Goal: Task Accomplishment & Management: Complete application form

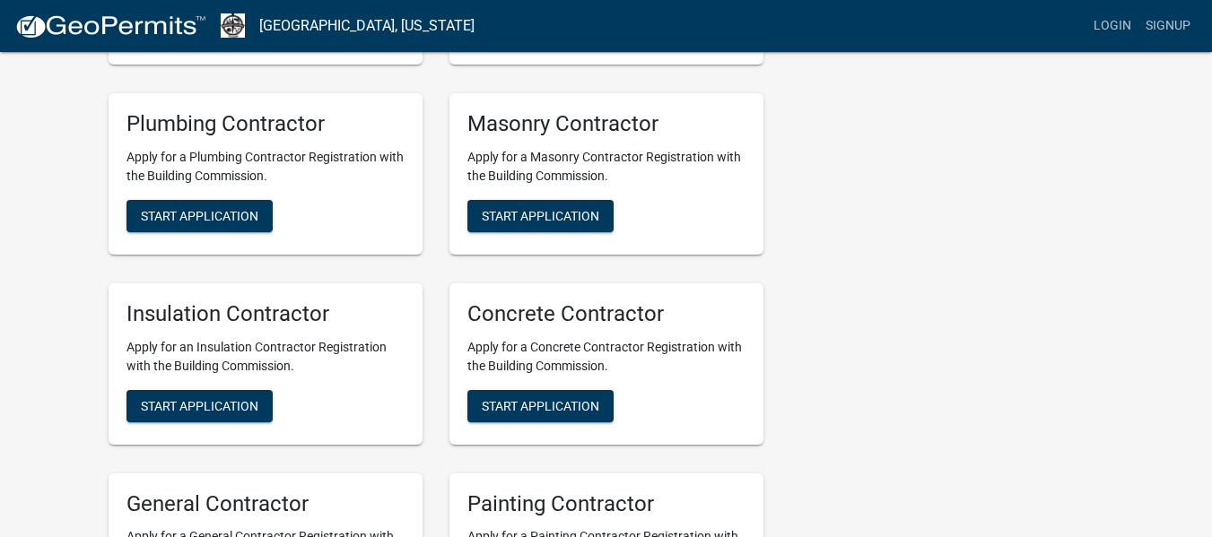
scroll to position [718, 0]
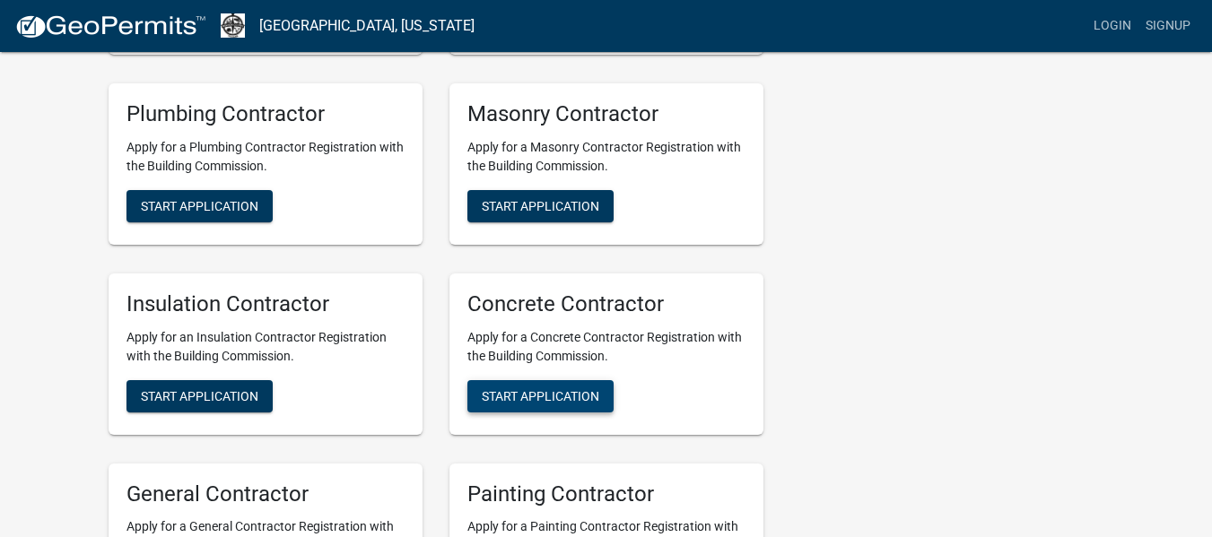
click at [563, 394] on span "Start Application" at bounding box center [541, 395] width 118 height 14
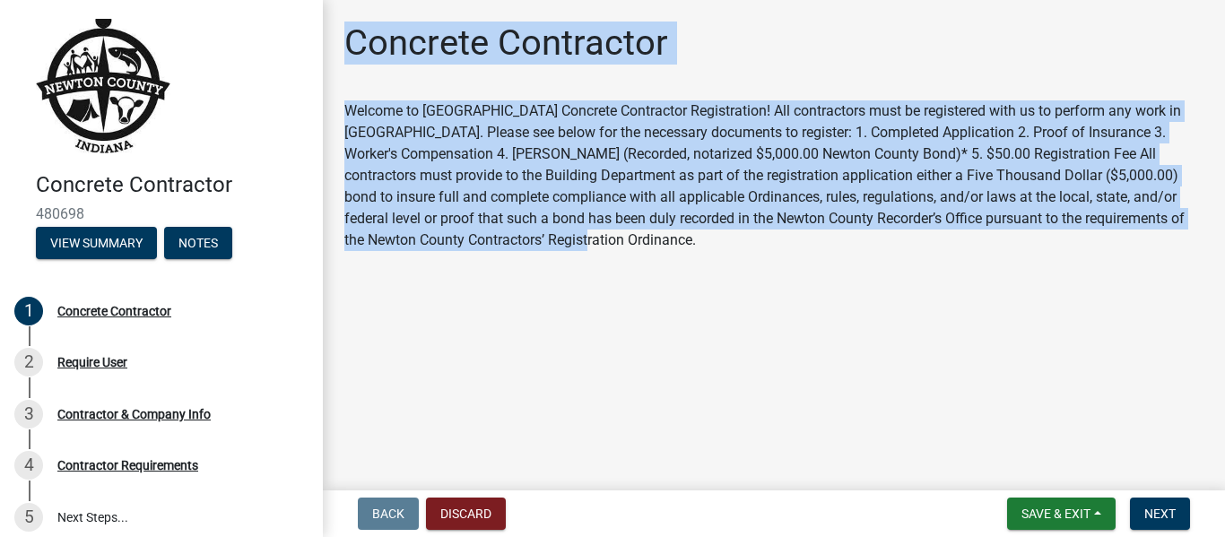
drag, startPoint x: 589, startPoint y: 239, endPoint x: 339, endPoint y: 43, distance: 317.6
click at [339, 43] on div "Concrete Contractor Welcome to [GEOGRAPHIC_DATA] Concrete Contractor Registrati…" at bounding box center [774, 145] width 886 height 246
copy div "Concrete Contractor Welcome to [GEOGRAPHIC_DATA] Concrete Contractor Registrati…"
click at [1155, 513] on span "Next" at bounding box center [1160, 514] width 31 height 14
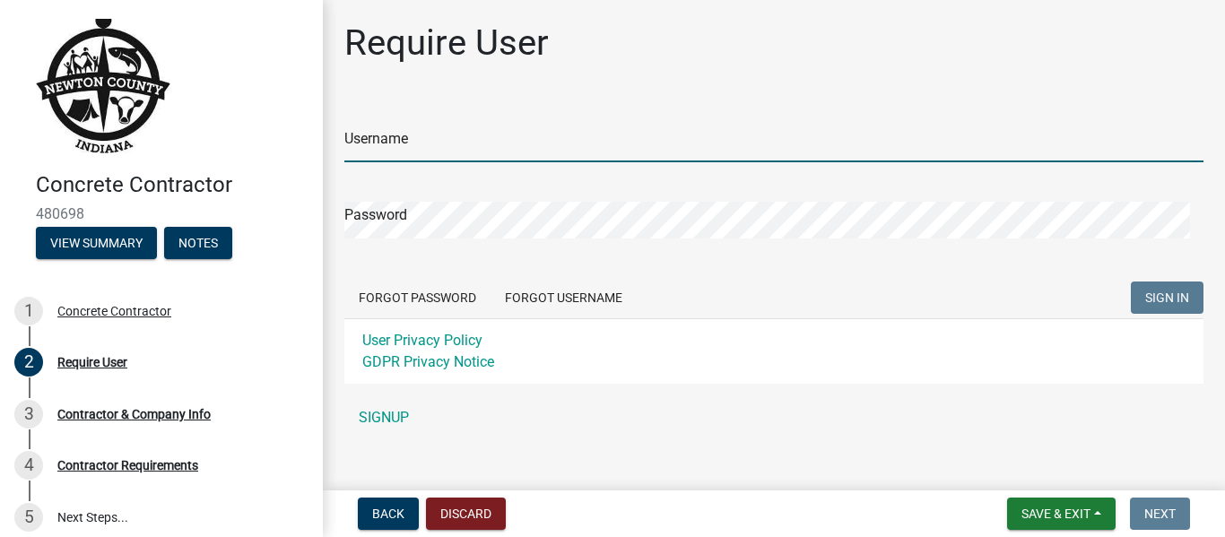
type input "clarkconcrete"
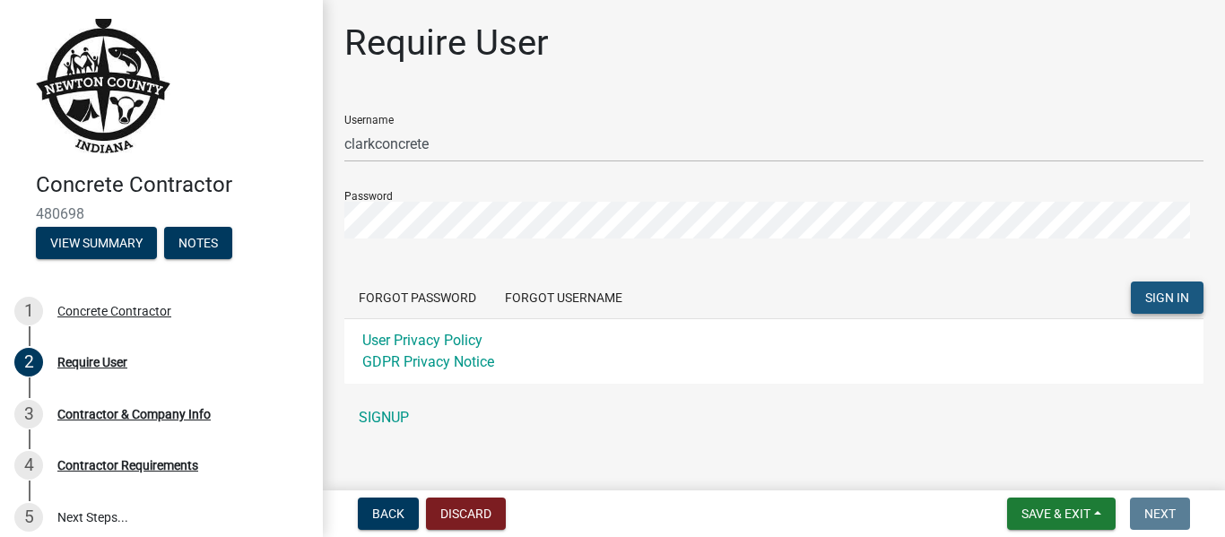
click at [1161, 301] on span "SIGN IN" at bounding box center [1168, 298] width 44 height 14
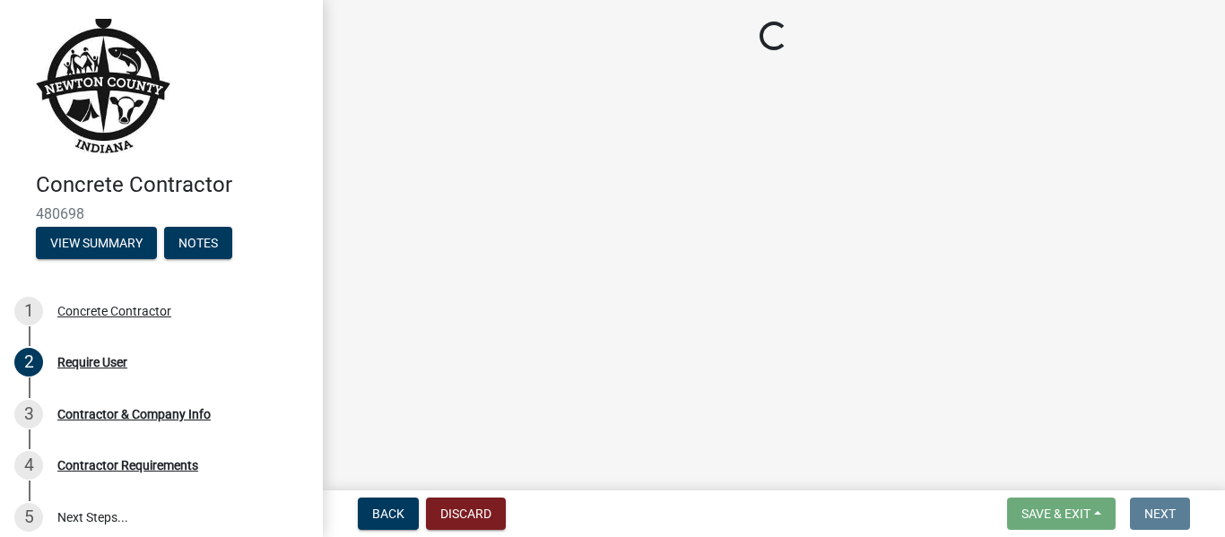
select select "IN"
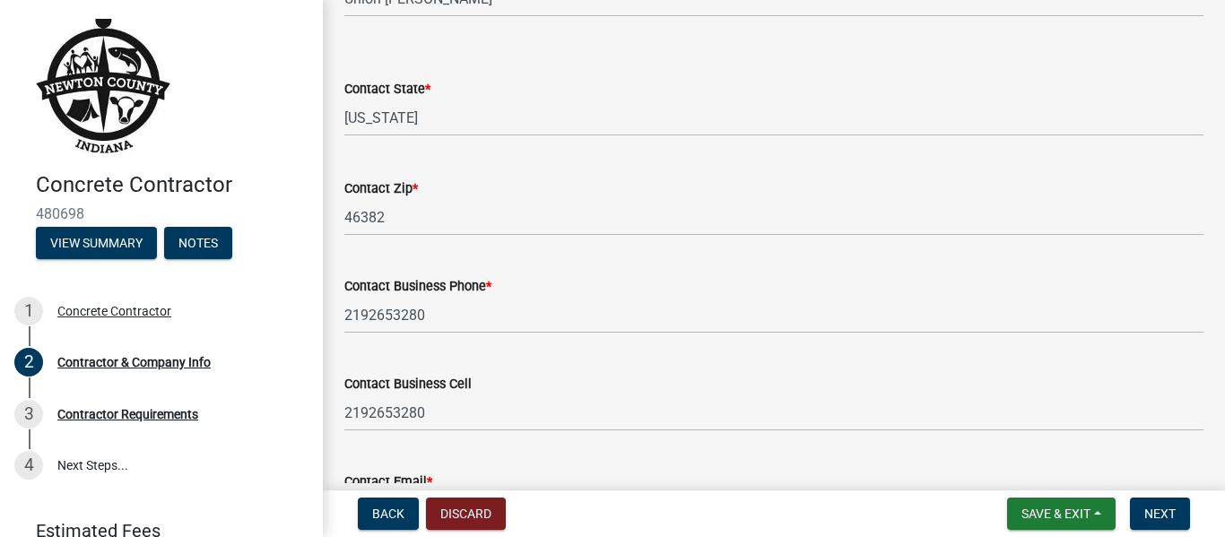
scroll to position [884, 0]
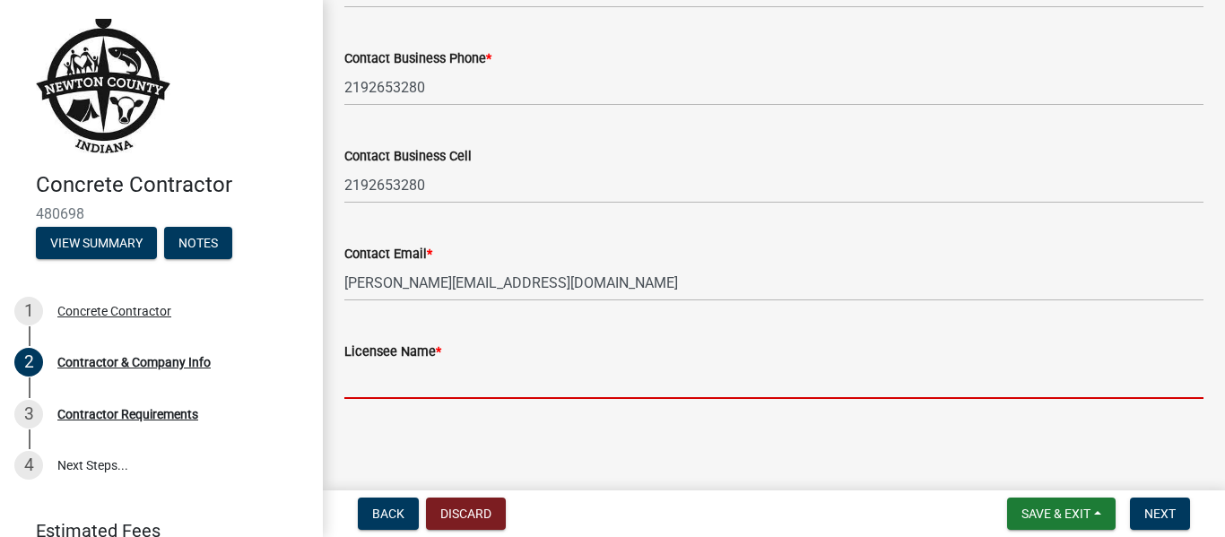
click at [423, 385] on input "Licensee Name *" at bounding box center [773, 380] width 859 height 37
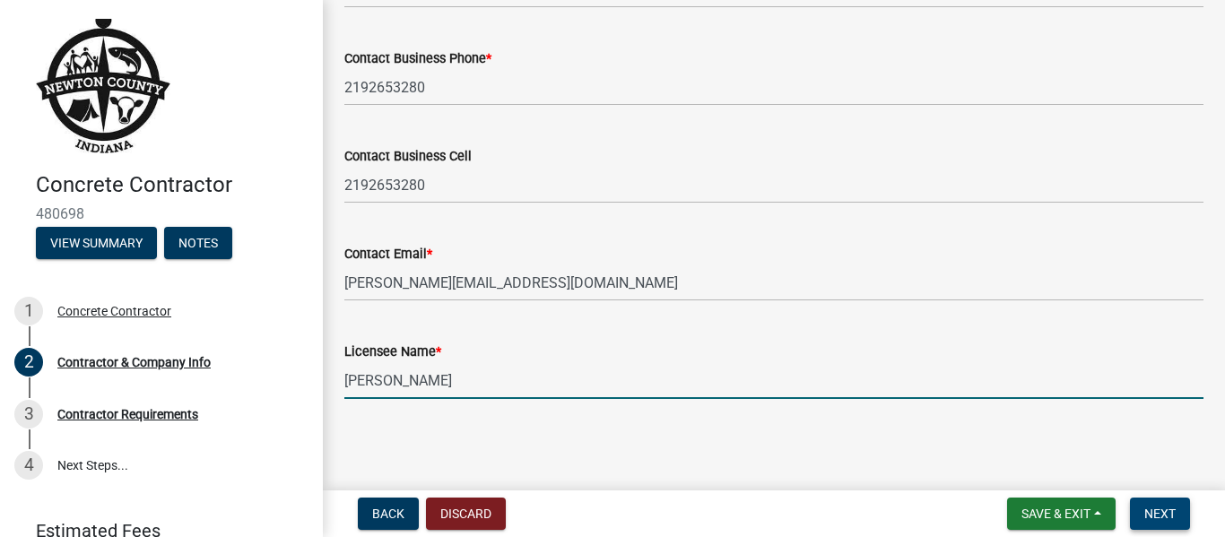
type input "[PERSON_NAME]"
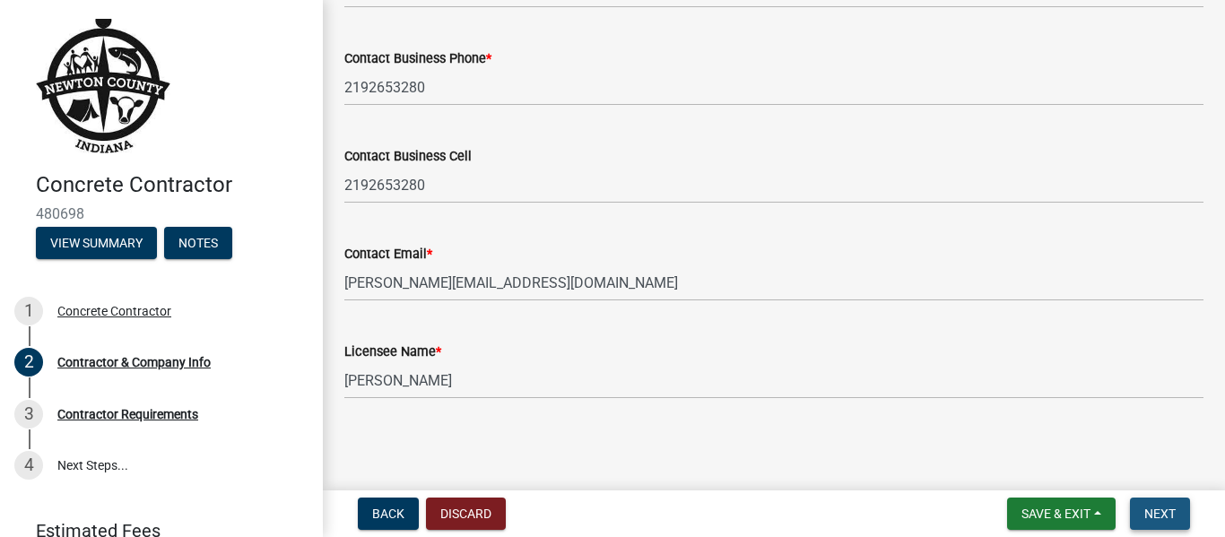
click at [1165, 510] on span "Next" at bounding box center [1160, 514] width 31 height 14
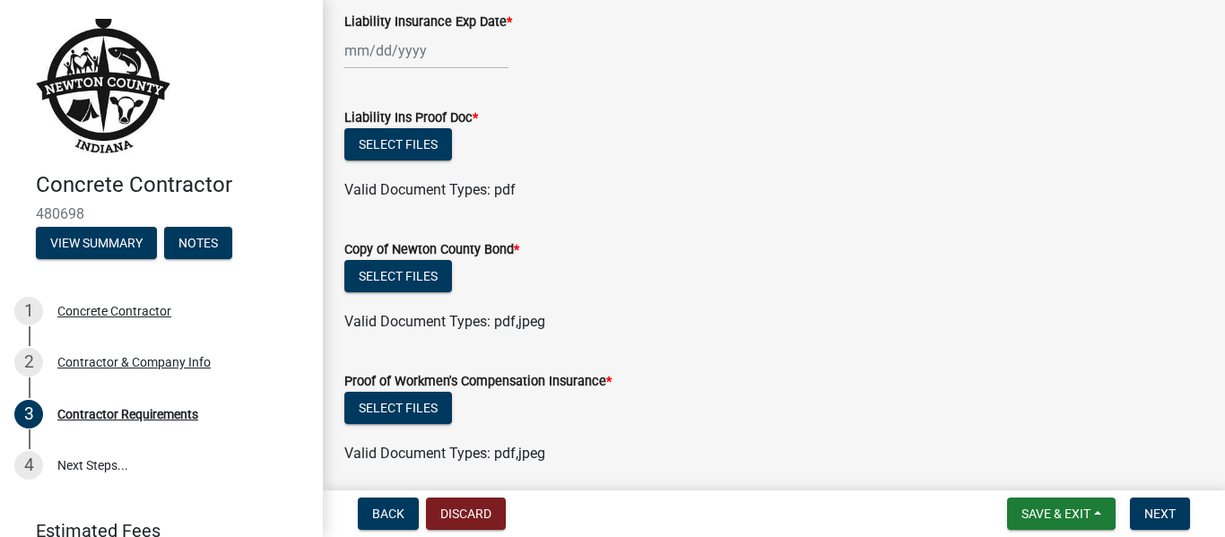
scroll to position [0, 0]
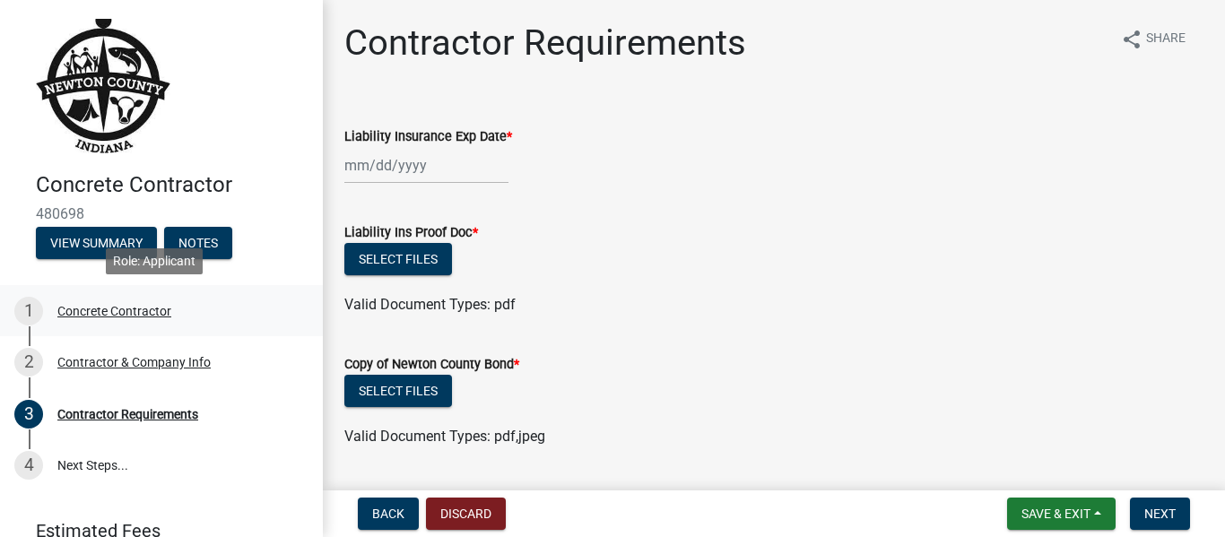
click at [77, 305] on div "Concrete Contractor" at bounding box center [114, 311] width 114 height 13
